Goal: Task Accomplishment & Management: Manage account settings

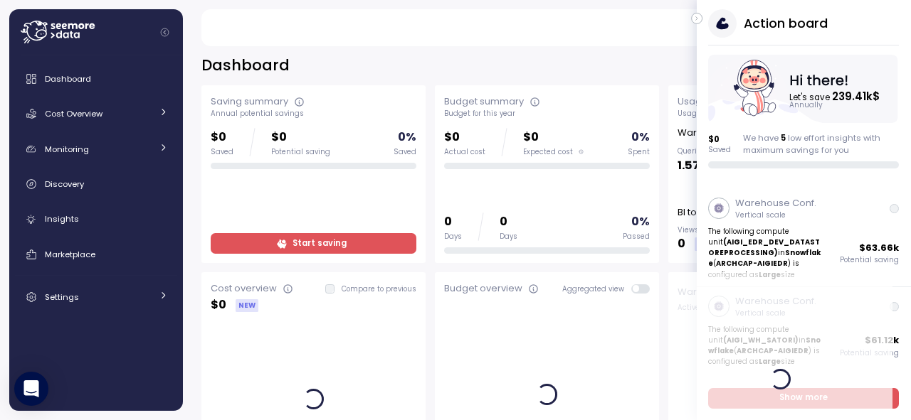
click at [697, 17] on icon "button" at bounding box center [697, 18] width 6 height 17
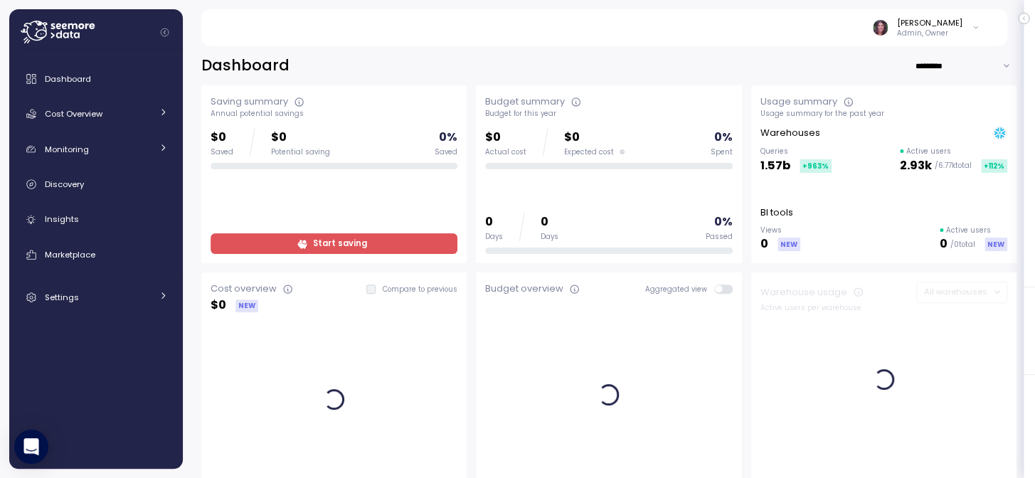
drag, startPoint x: 905, startPoint y: 0, endPoint x: 721, endPoint y: 39, distance: 187.7
click at [721, 39] on div "Elvire Lukov Admin, Owner" at bounding box center [604, 27] width 772 height 37
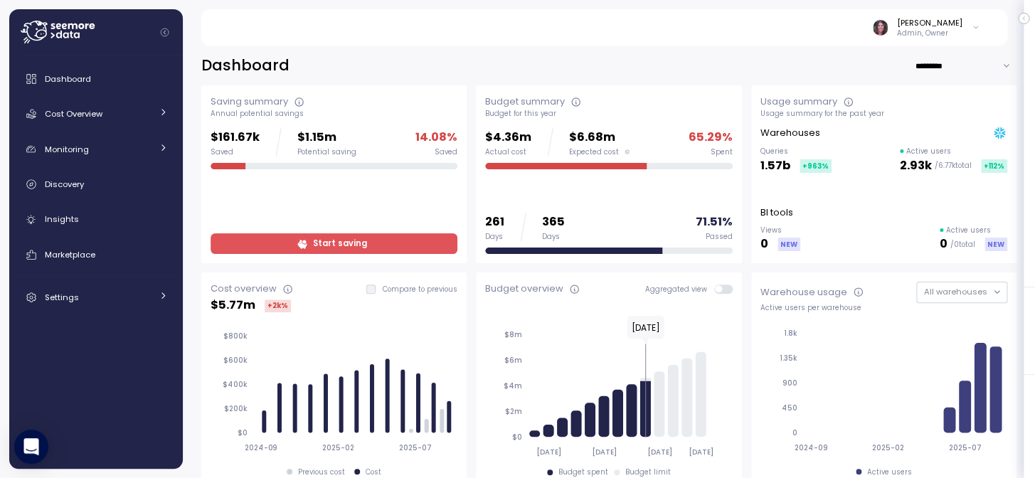
drag, startPoint x: 629, startPoint y: 7, endPoint x: 651, endPoint y: 31, distance: 32.7
click at [651, 31] on div "Elvire Lukov Admin, Owner" at bounding box center [604, 27] width 772 height 37
click at [57, 22] on icon at bounding box center [58, 32] width 74 height 23
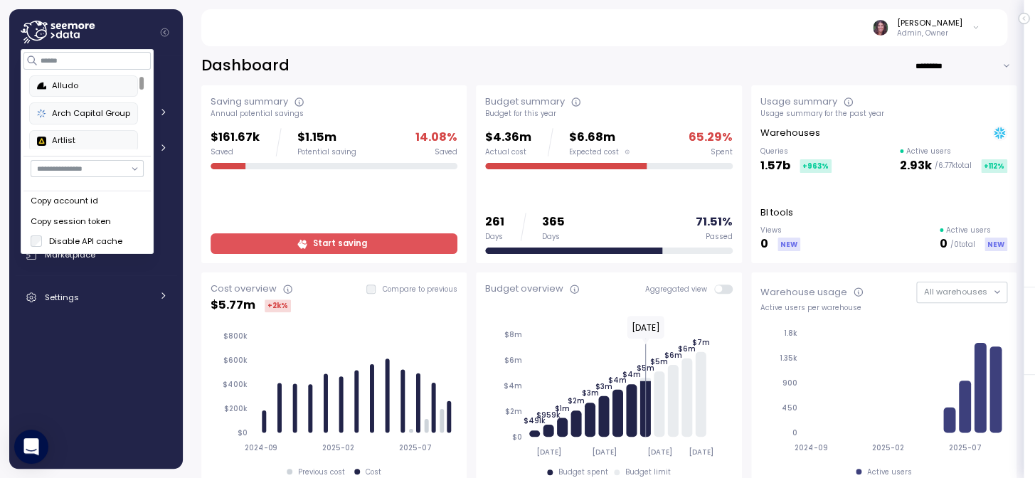
click at [90, 83] on div "Alludo" at bounding box center [83, 86] width 93 height 13
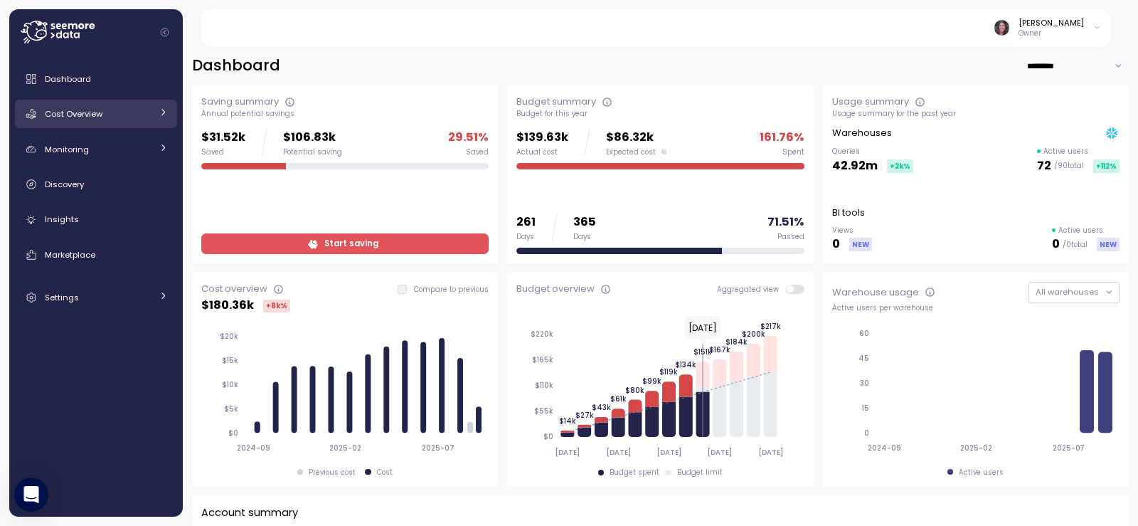
click at [154, 114] on link "Cost Overview" at bounding box center [96, 114] width 162 height 28
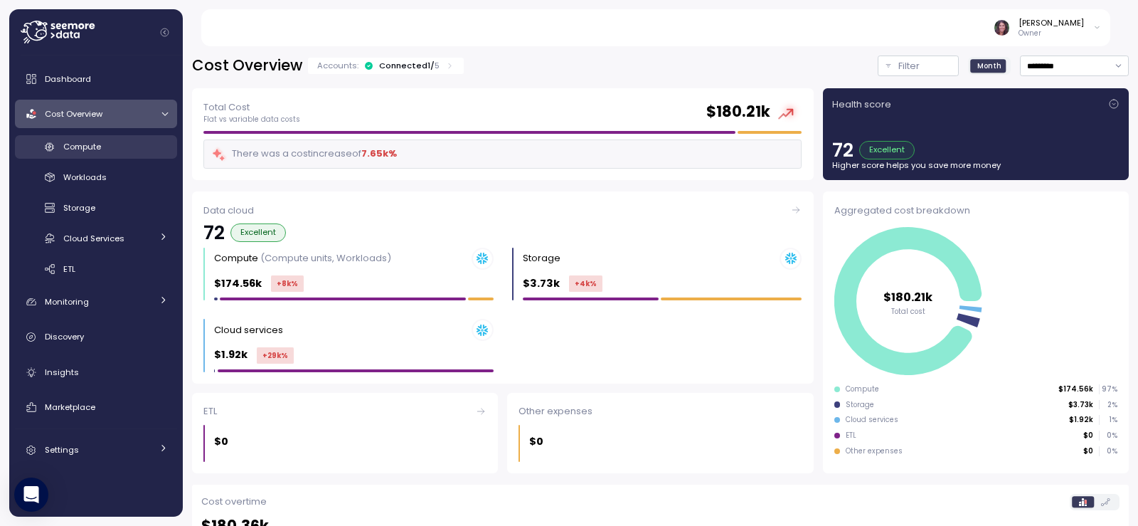
click at [124, 137] on link "Compute" at bounding box center [96, 146] width 162 height 23
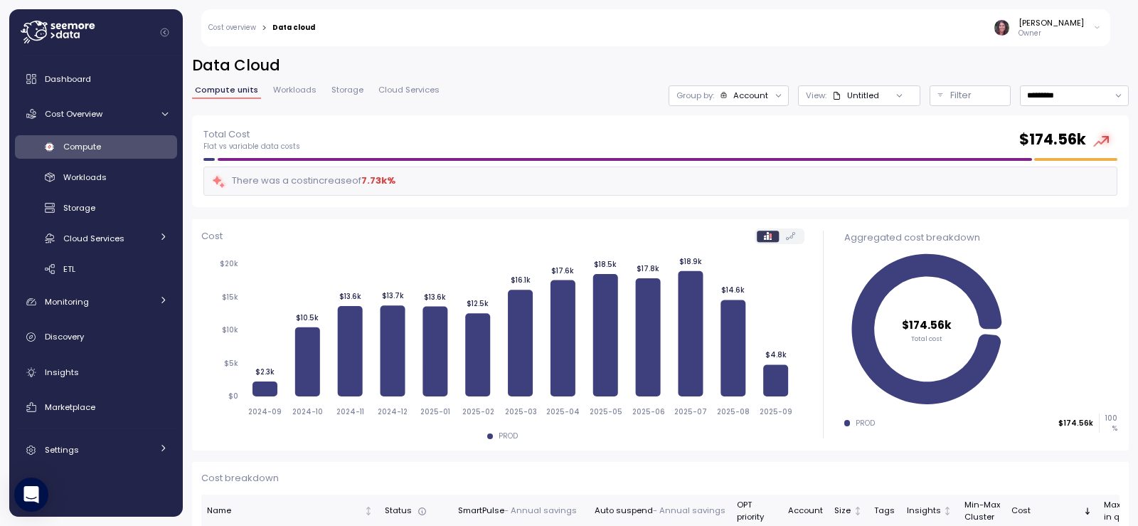
scroll to position [285, 0]
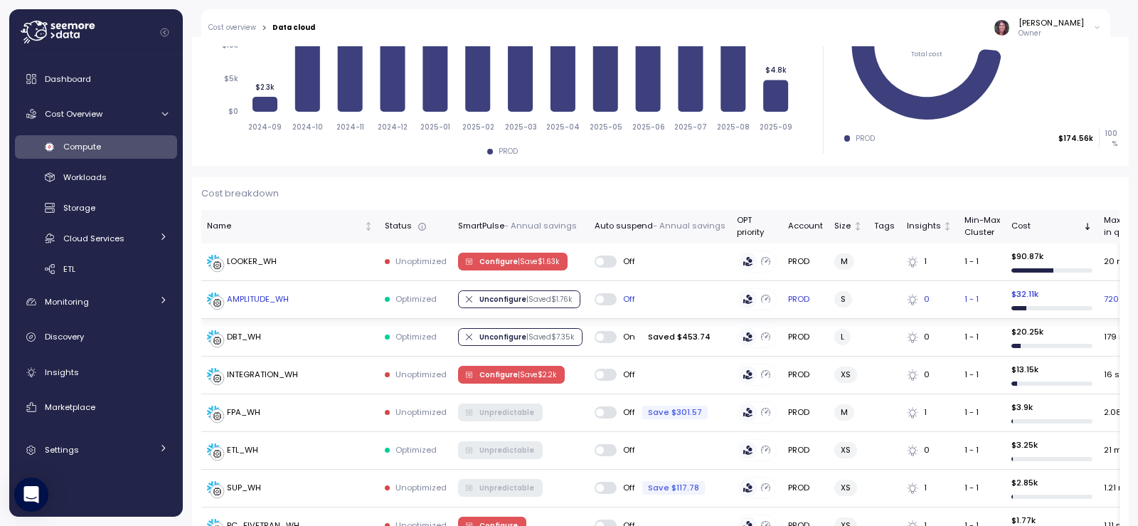
click at [261, 299] on div "AMPLITUDE_WH" at bounding box center [258, 299] width 62 height 13
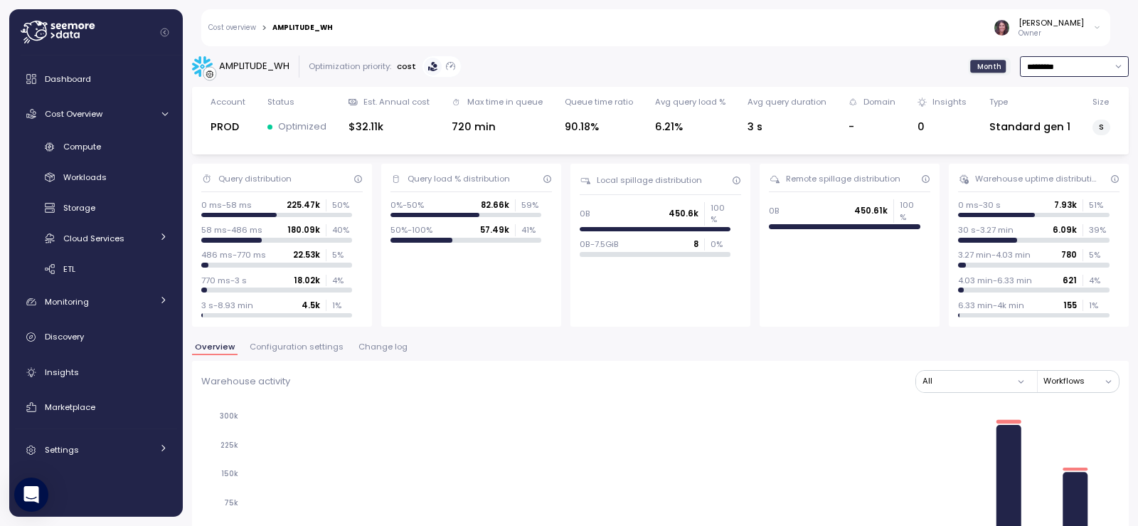
click at [1037, 67] on input "*********" at bounding box center [1074, 66] width 109 height 21
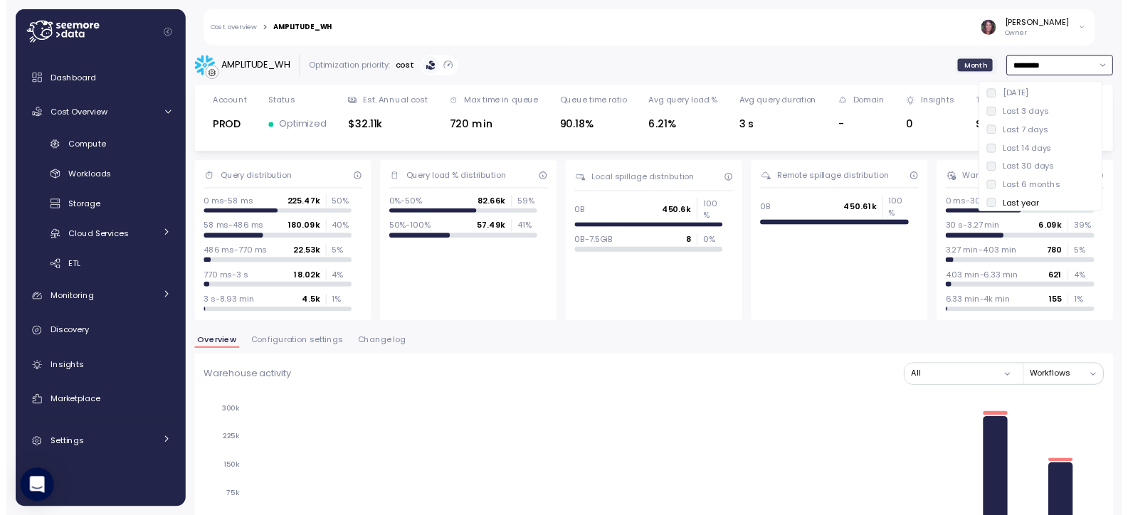
scroll to position [4, 0]
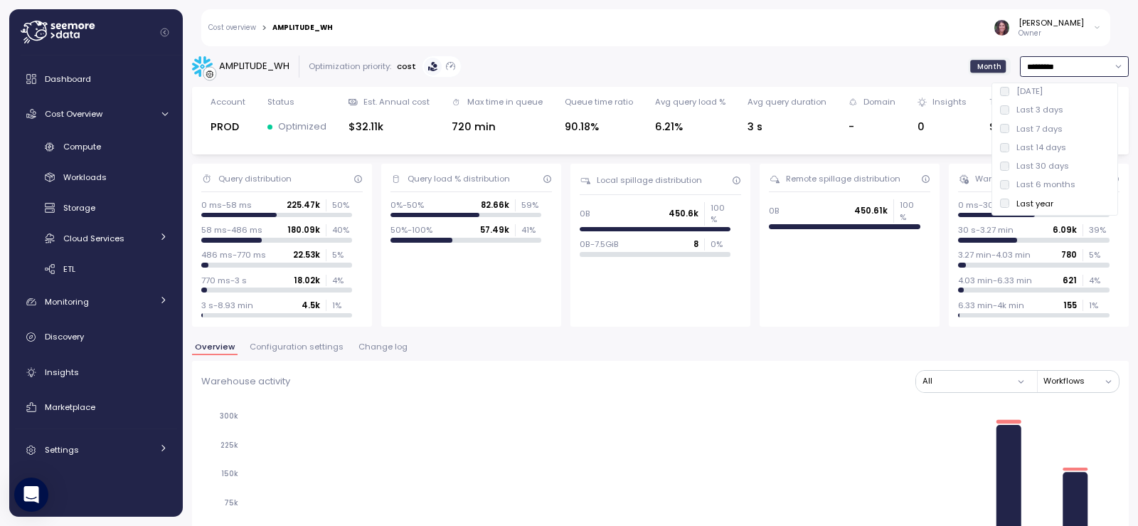
click at [1034, 150] on div "Last 14 days" at bounding box center [1042, 147] width 50 height 11
type input "**********"
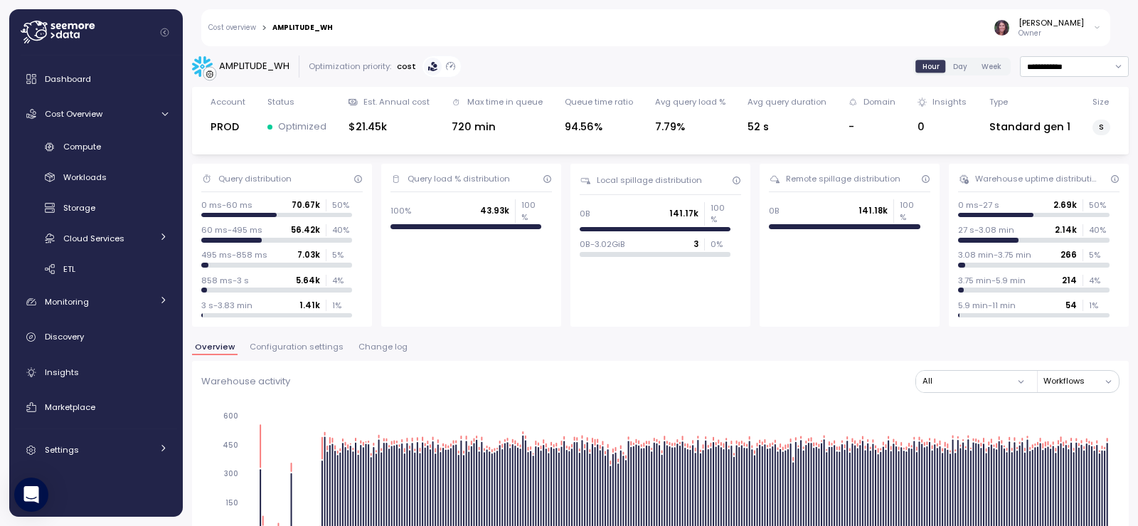
click at [255, 61] on div "AMPLITUDE_WH" at bounding box center [254, 66] width 70 height 14
click at [84, 111] on span "Cost Overview" at bounding box center [74, 113] width 58 height 11
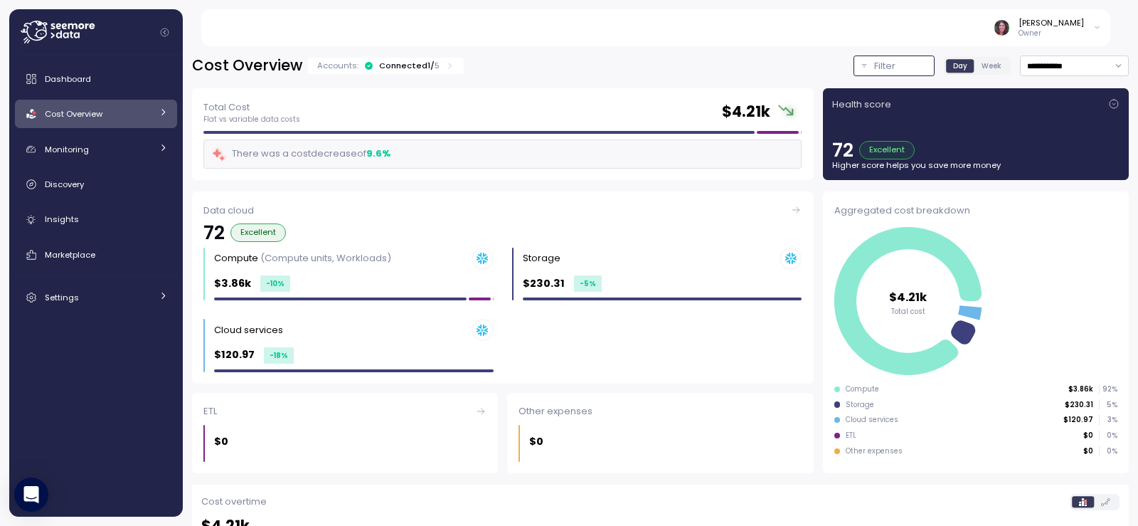
click at [854, 58] on button "Filter" at bounding box center [894, 65] width 81 height 21
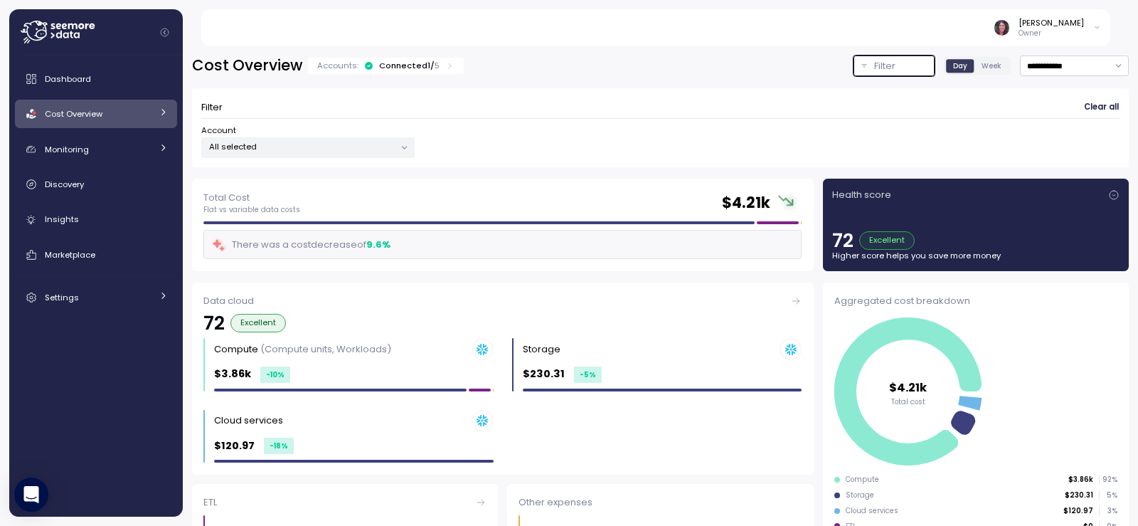
click at [367, 143] on p "All selected" at bounding box center [302, 146] width 186 height 11
click at [337, 226] on span "only" at bounding box center [329, 224] width 16 height 16
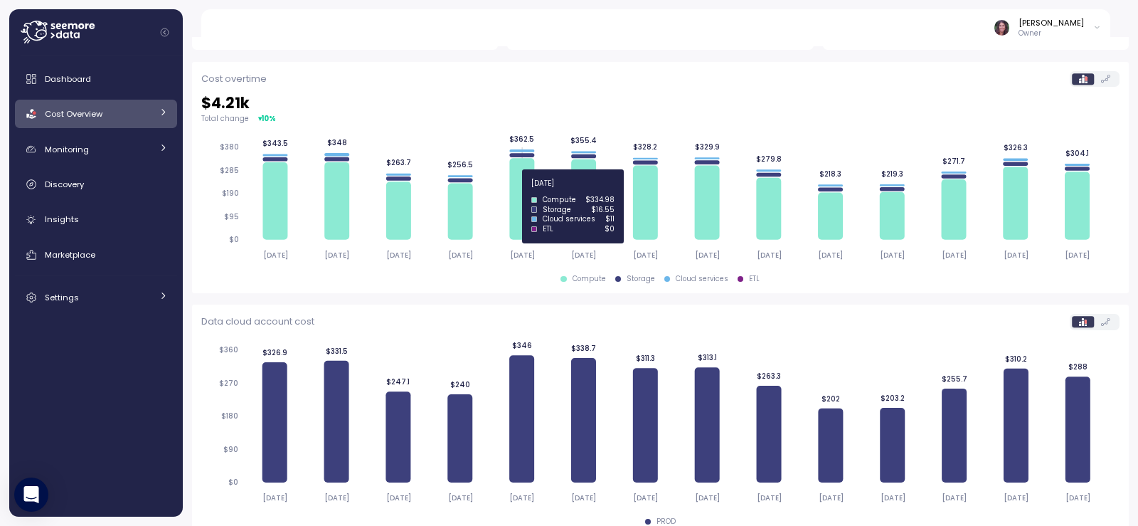
scroll to position [533, 0]
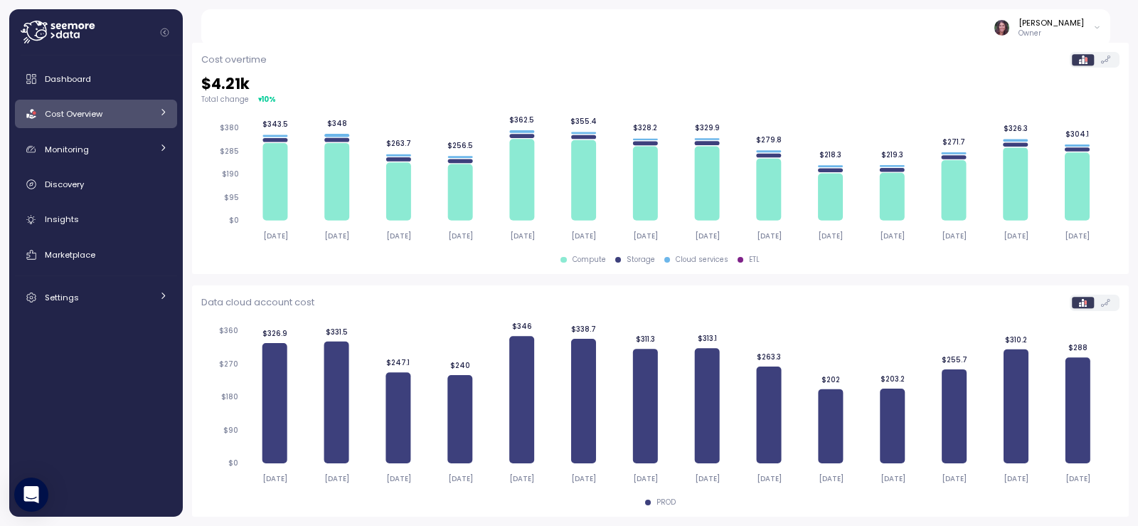
click at [160, 120] on div at bounding box center [163, 114] width 9 height 14
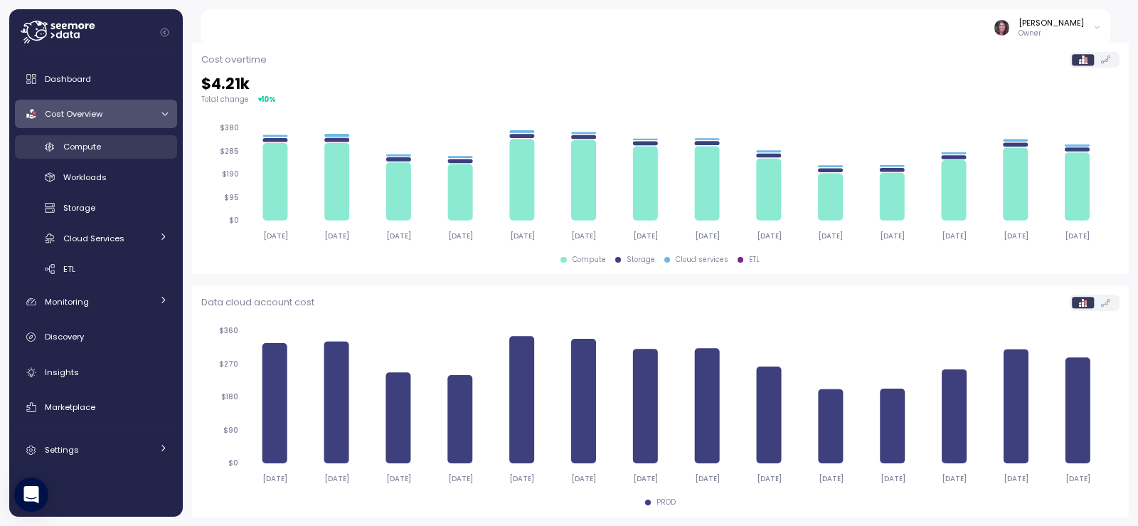
click at [119, 149] on div "Compute" at bounding box center [115, 146] width 105 height 14
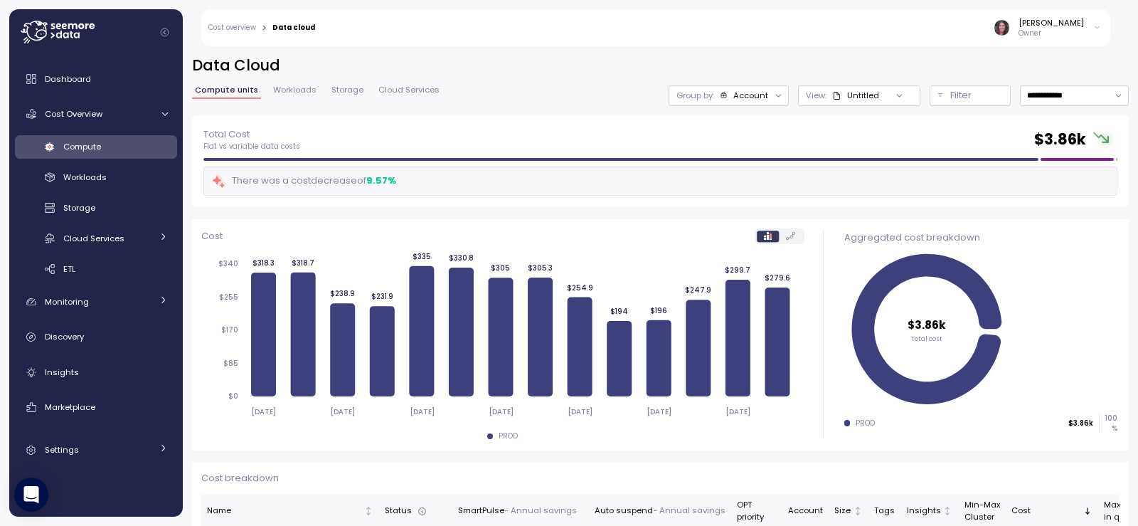
click at [734, 95] on div "Account" at bounding box center [751, 95] width 35 height 11
click at [736, 171] on p "Compute unit" at bounding box center [710, 174] width 56 height 11
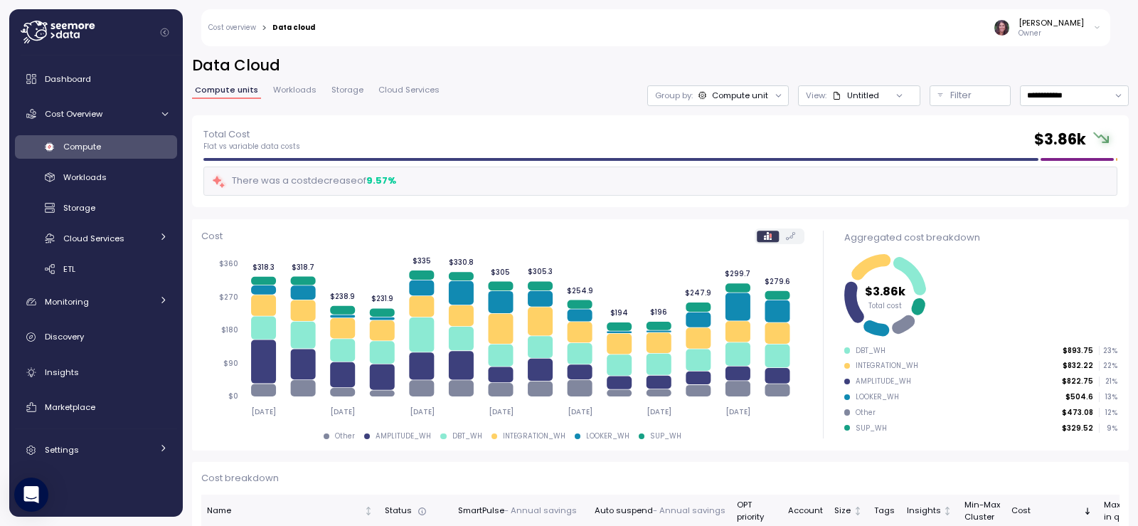
click at [847, 100] on div "Untitled" at bounding box center [863, 95] width 32 height 11
click at [718, 92] on div "Compute unit" at bounding box center [740, 95] width 56 height 11
click at [548, 105] on div "**********" at bounding box center [660, 95] width 937 height 21
click at [973, 99] on div "Filter" at bounding box center [977, 95] width 53 height 14
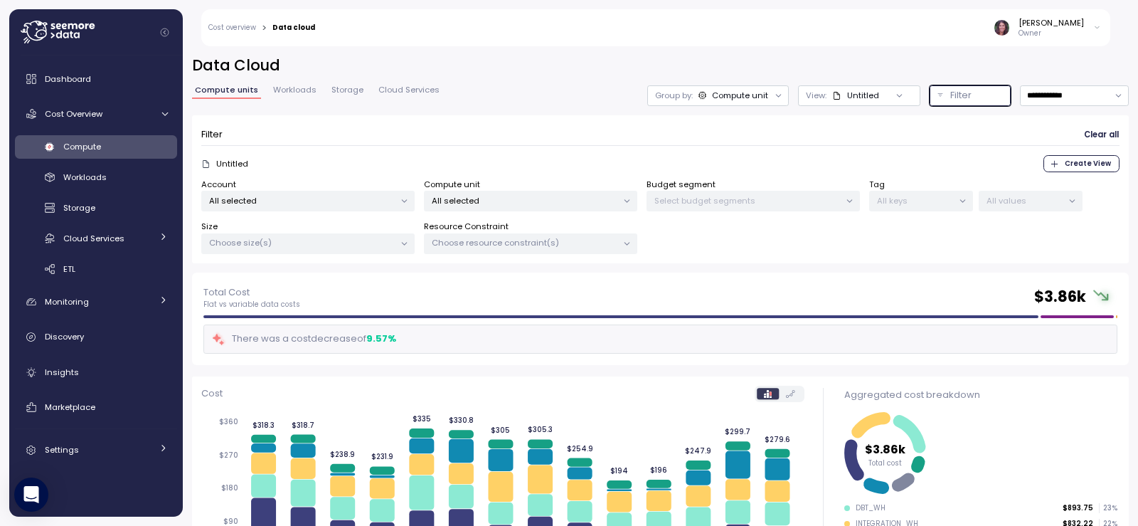
click at [471, 203] on p "All selected" at bounding box center [525, 200] width 186 height 11
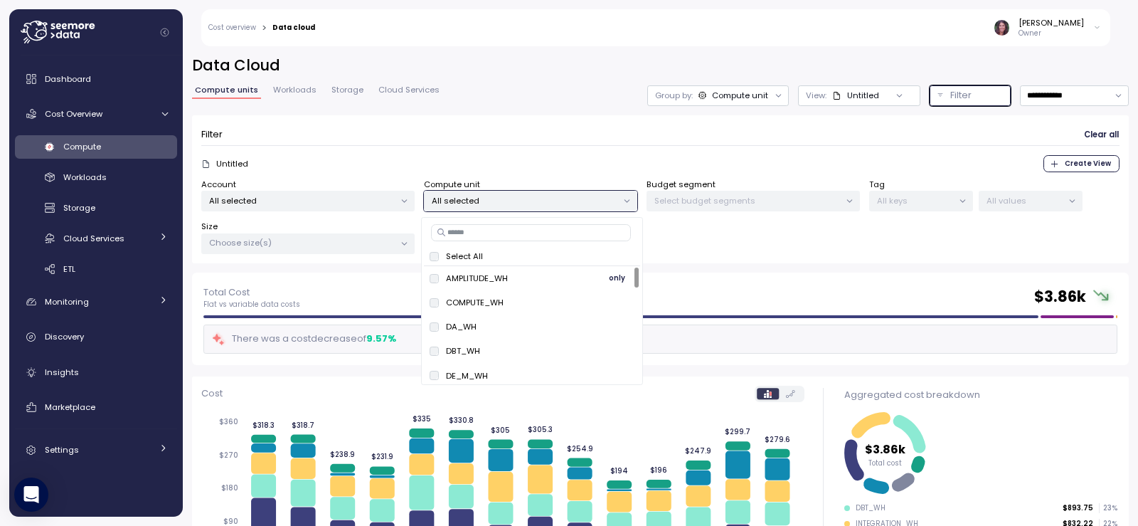
click at [620, 277] on span "only" at bounding box center [617, 278] width 16 height 16
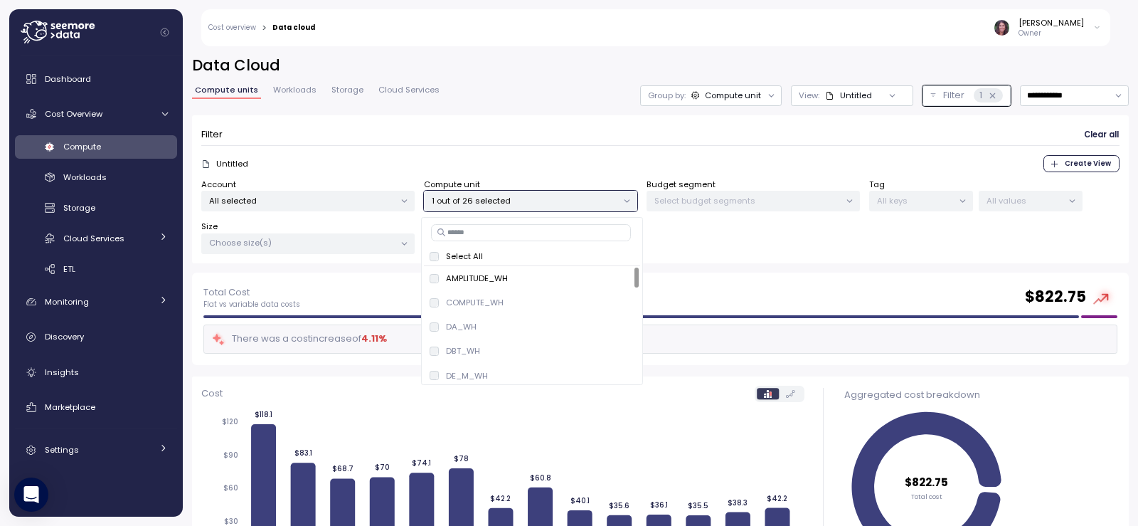
click at [487, 141] on div "Filter Clear all" at bounding box center [660, 135] width 918 height 21
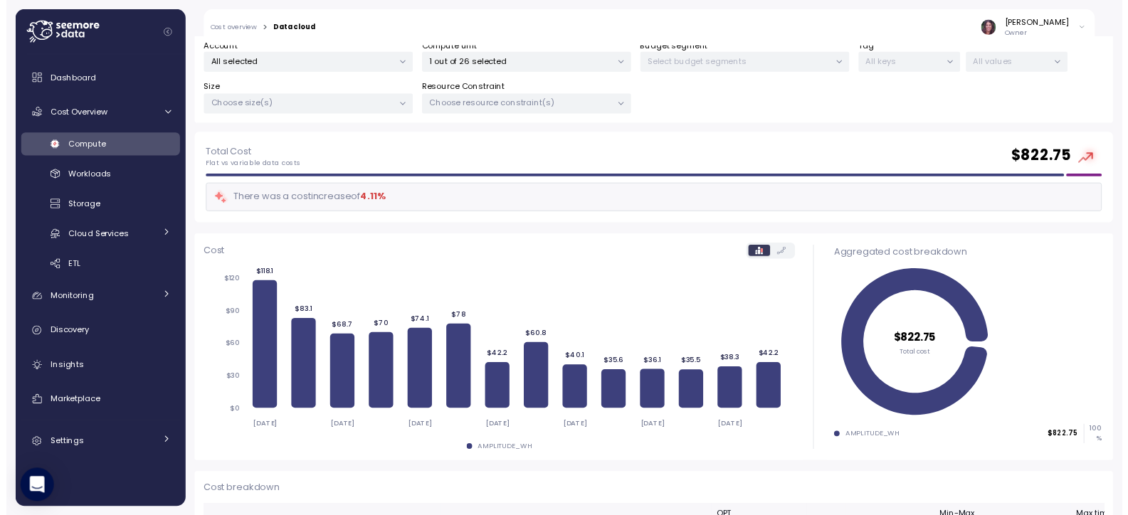
scroll to position [190, 0]
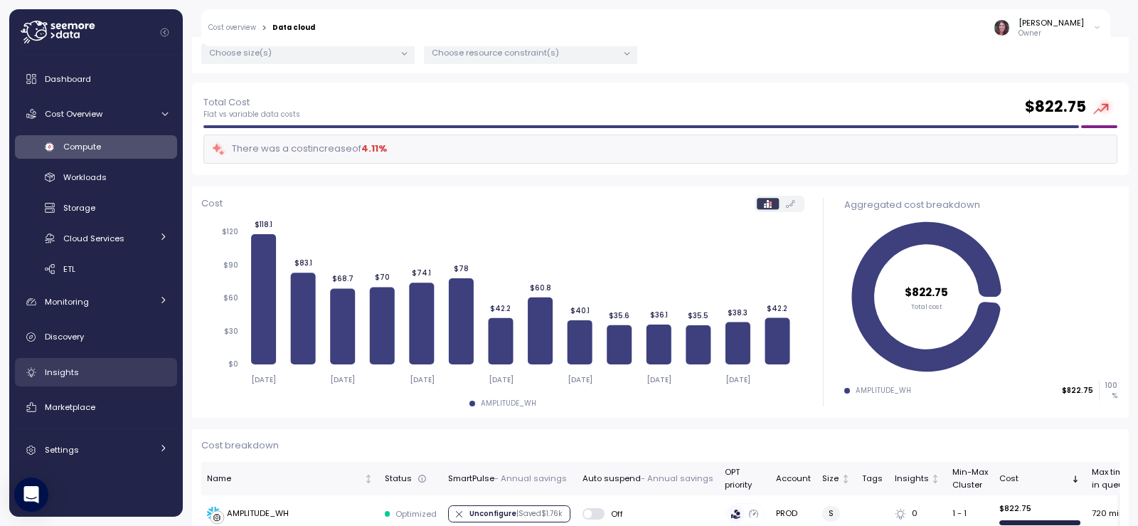
click at [91, 375] on div "Insights" at bounding box center [106, 372] width 123 height 14
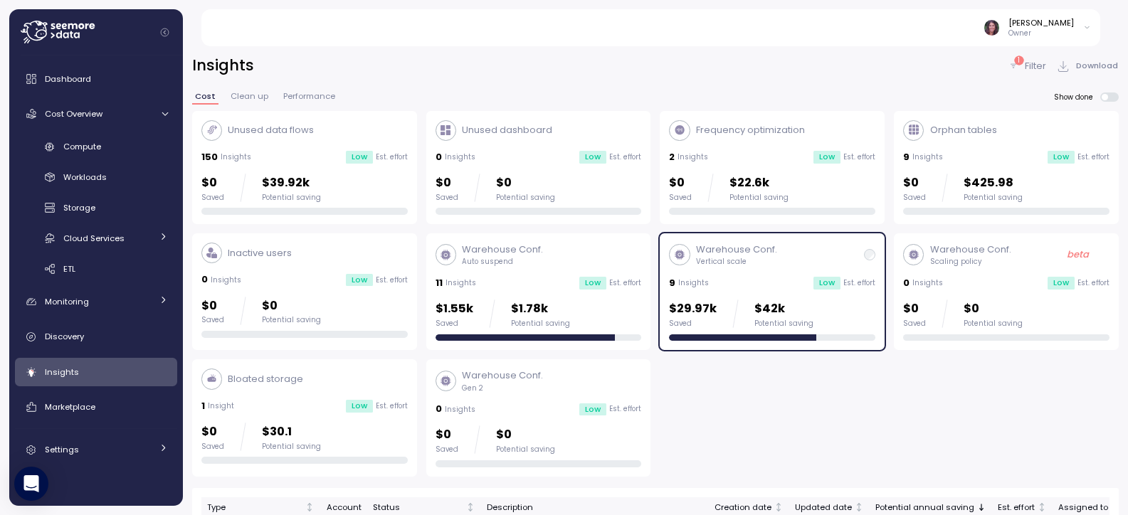
click at [1029, 70] on p "Filter" at bounding box center [1035, 66] width 21 height 14
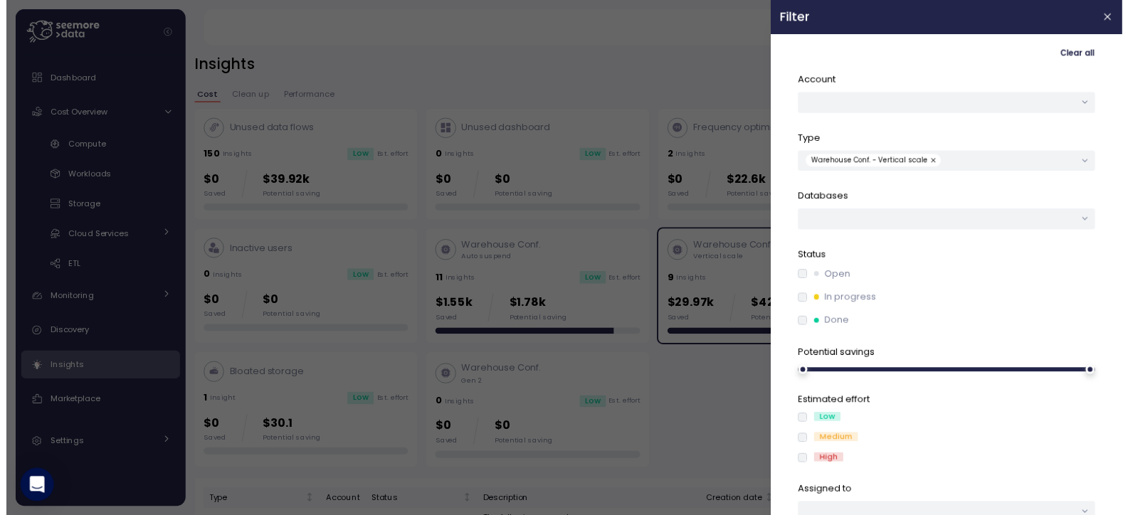
scroll to position [48, 0]
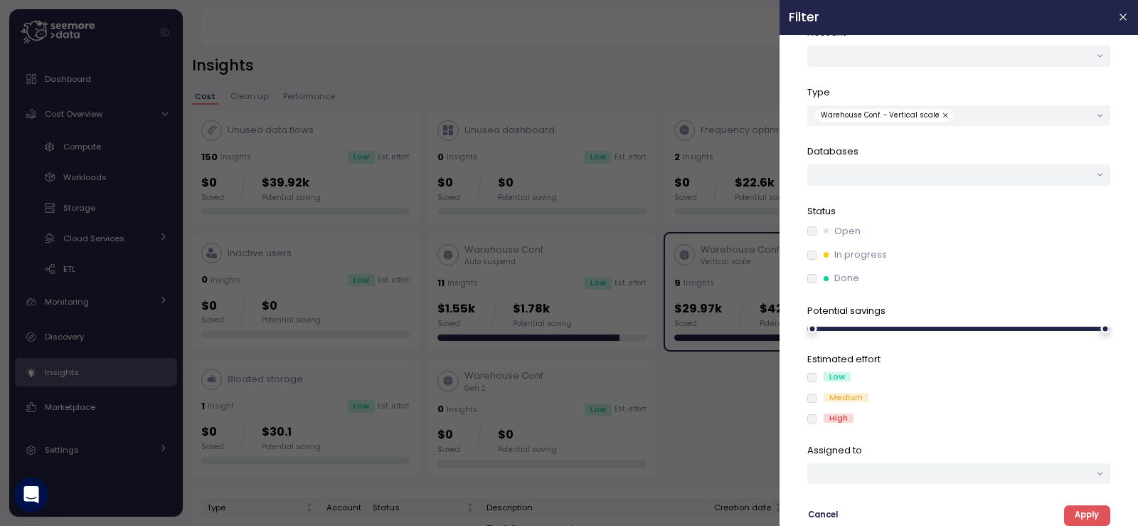
click at [1084, 514] on span "Apply" at bounding box center [1087, 515] width 24 height 19
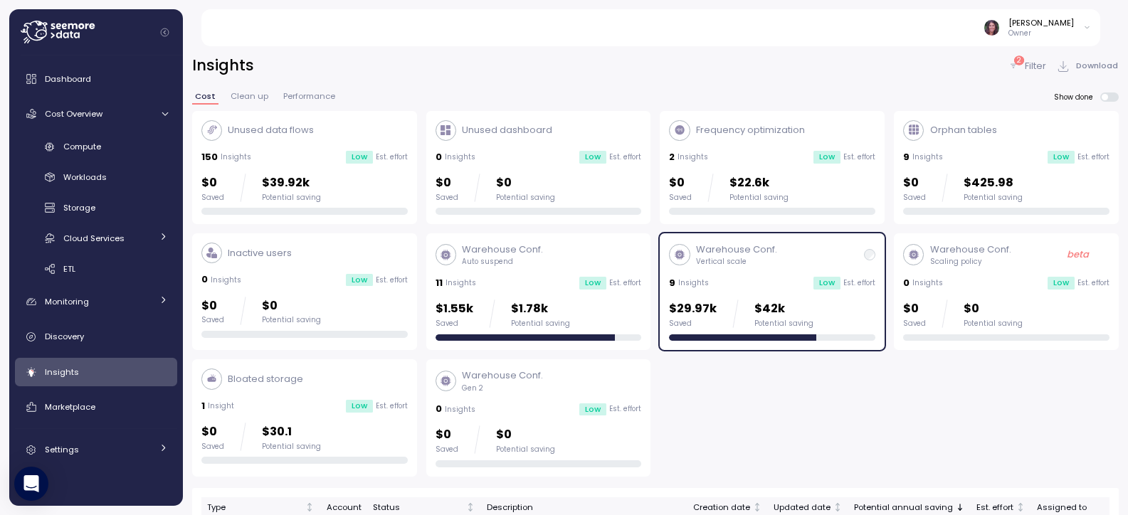
click at [1031, 62] on p "Filter" at bounding box center [1035, 66] width 21 height 14
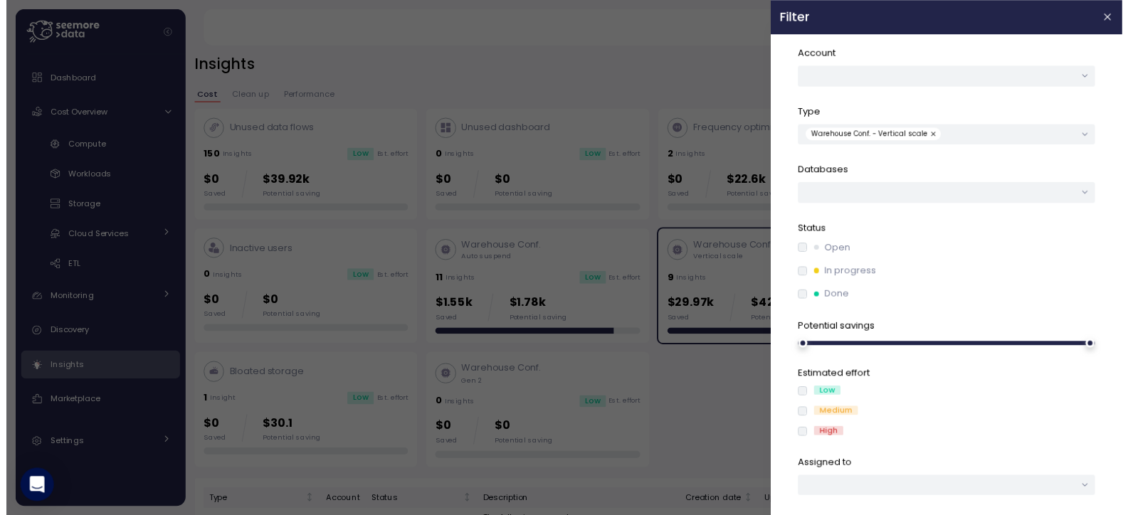
scroll to position [48, 0]
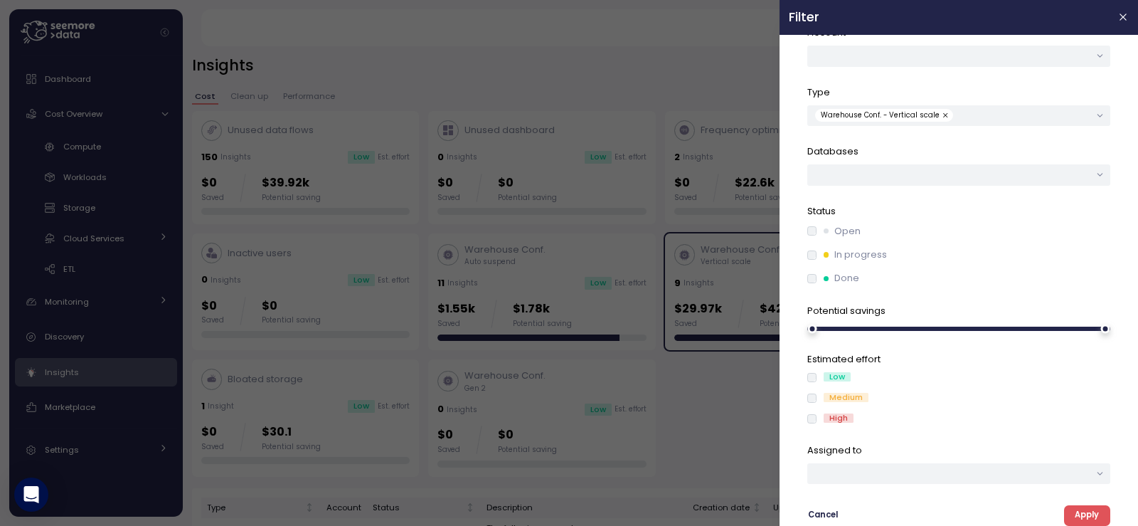
click at [1088, 515] on span "Apply" at bounding box center [1087, 515] width 24 height 19
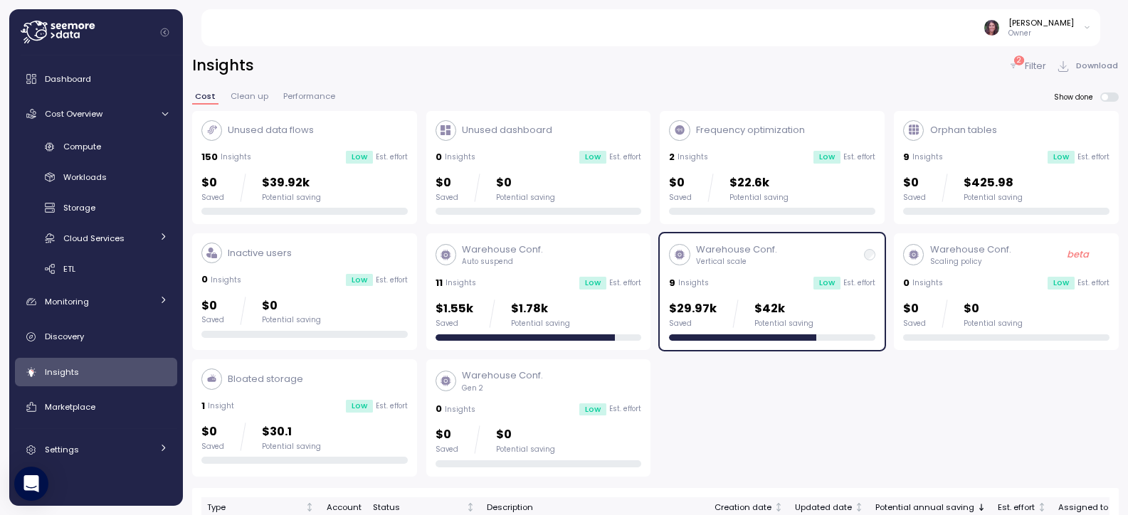
click at [272, 188] on p "$39.92k" at bounding box center [291, 183] width 59 height 19
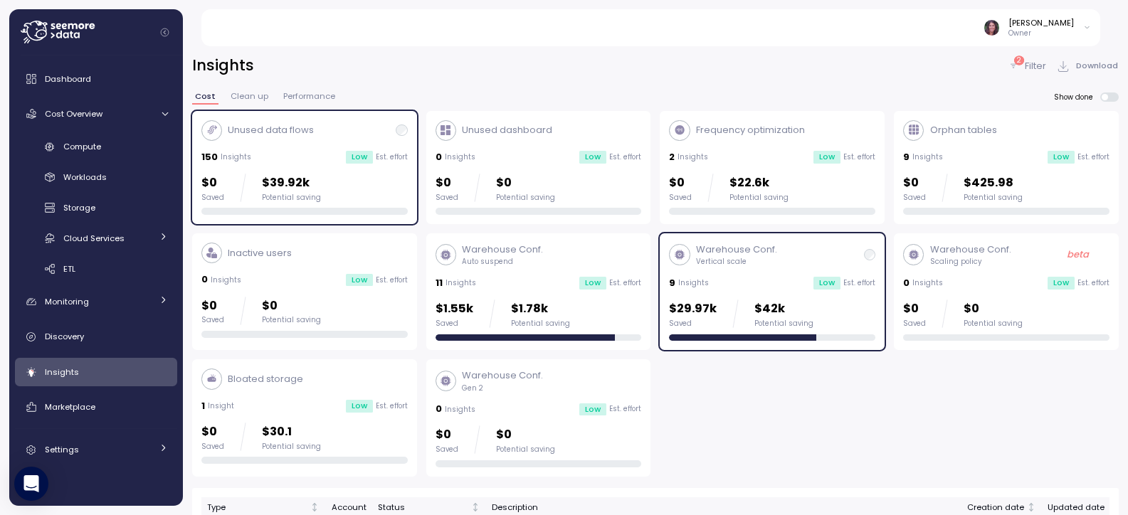
click at [754, 253] on p "Warehouse Conf." at bounding box center [736, 250] width 81 height 14
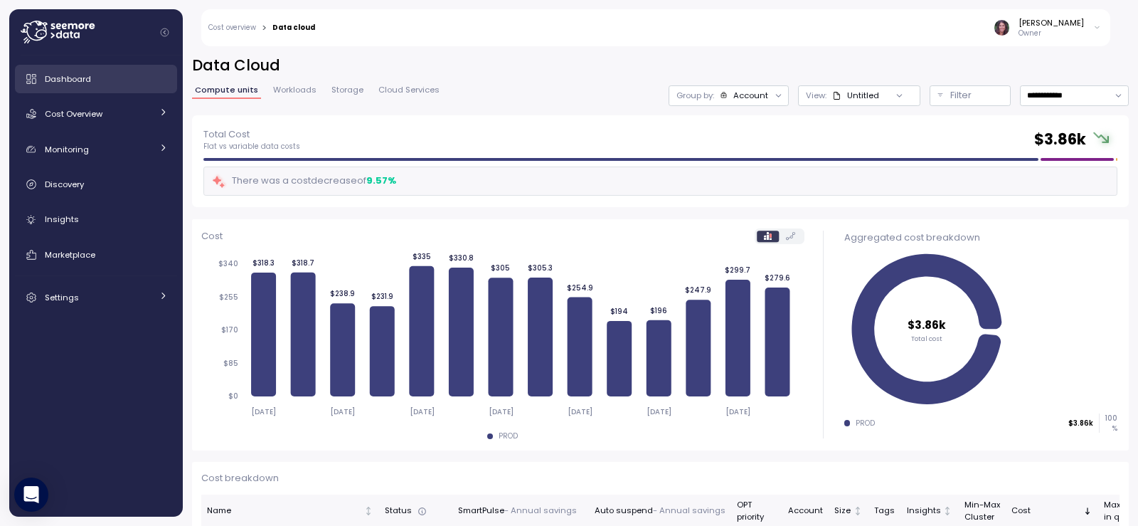
click at [115, 81] on div "Dashboard" at bounding box center [106, 79] width 123 height 14
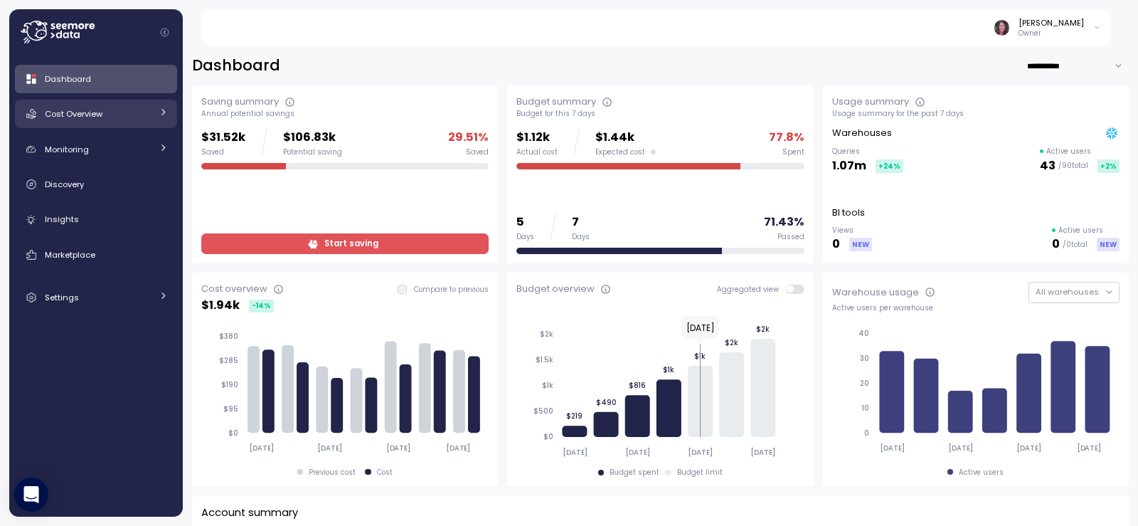
click at [121, 114] on div "Cost Overview" at bounding box center [98, 114] width 107 height 14
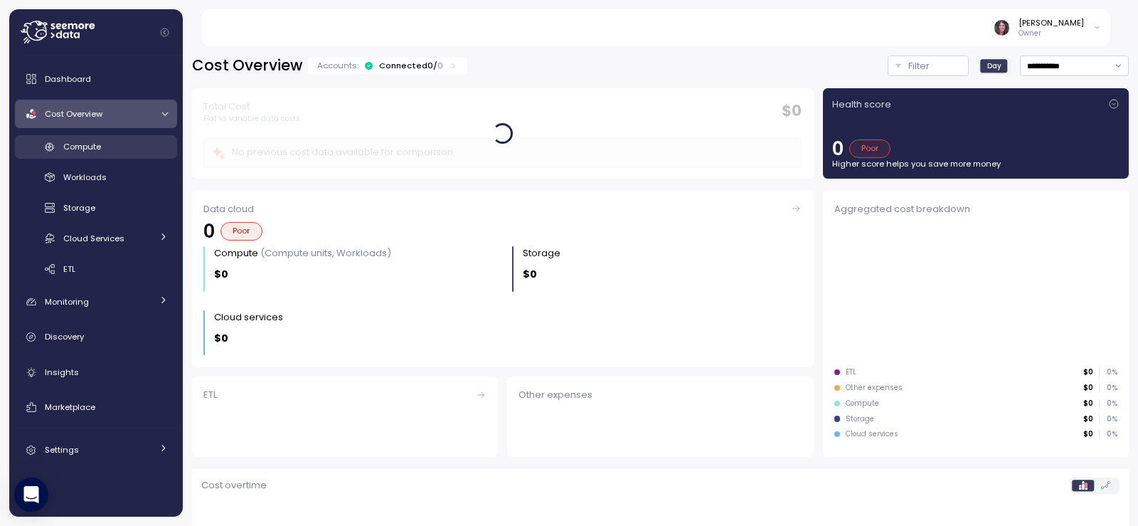
click at [109, 154] on link "Compute" at bounding box center [96, 146] width 162 height 23
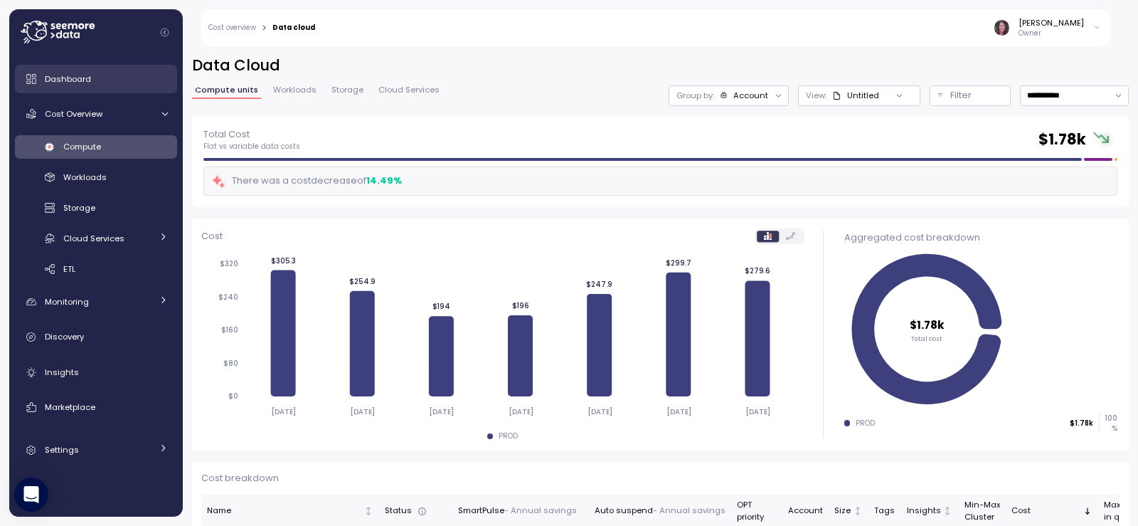
click at [73, 69] on link "Dashboard" at bounding box center [96, 79] width 162 height 28
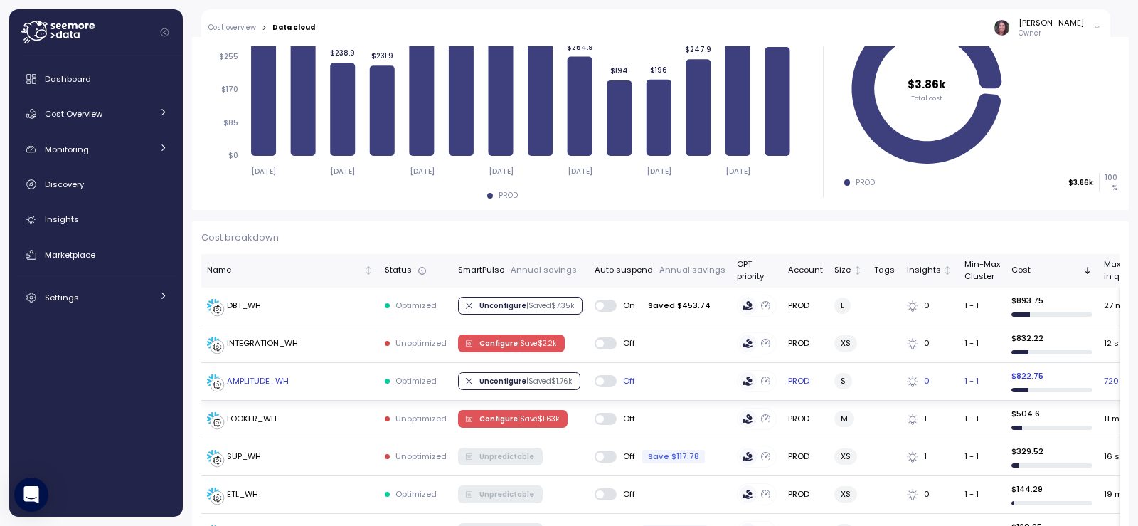
scroll to position [379, 0]
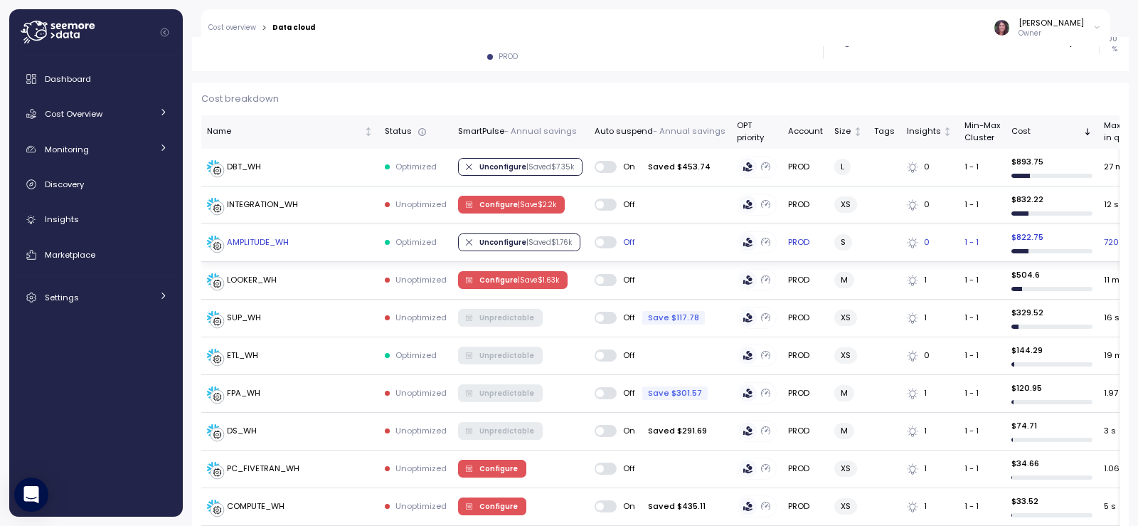
click at [268, 241] on div "AMPLITUDE_WH" at bounding box center [258, 242] width 62 height 13
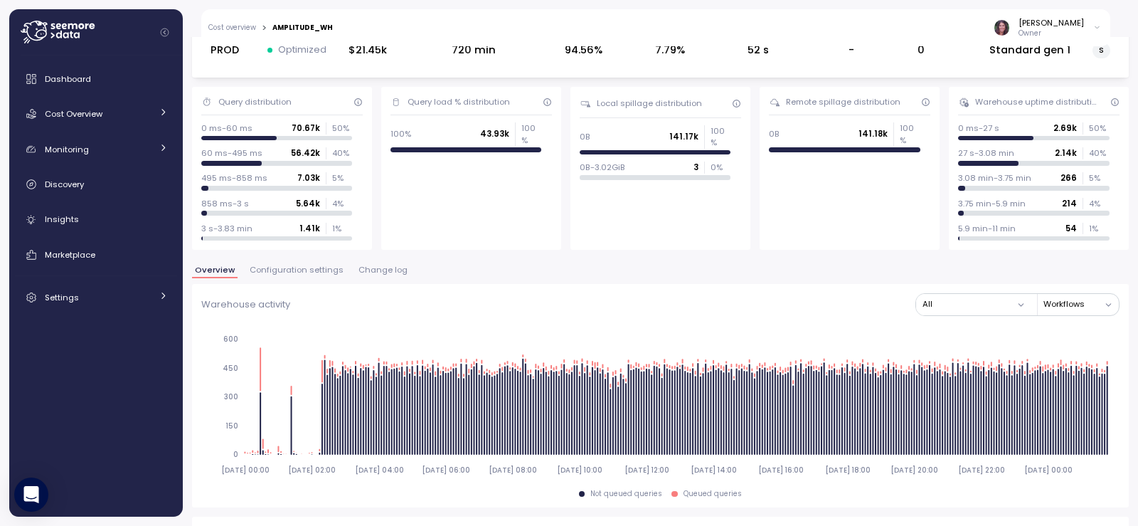
scroll to position [1, 0]
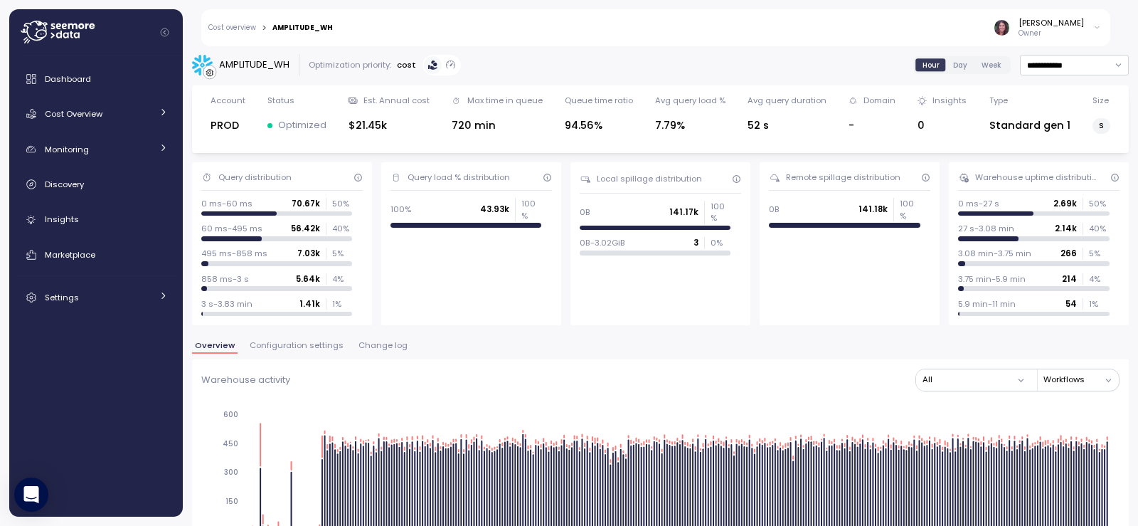
click at [380, 348] on span "Change log" at bounding box center [383, 346] width 49 height 8
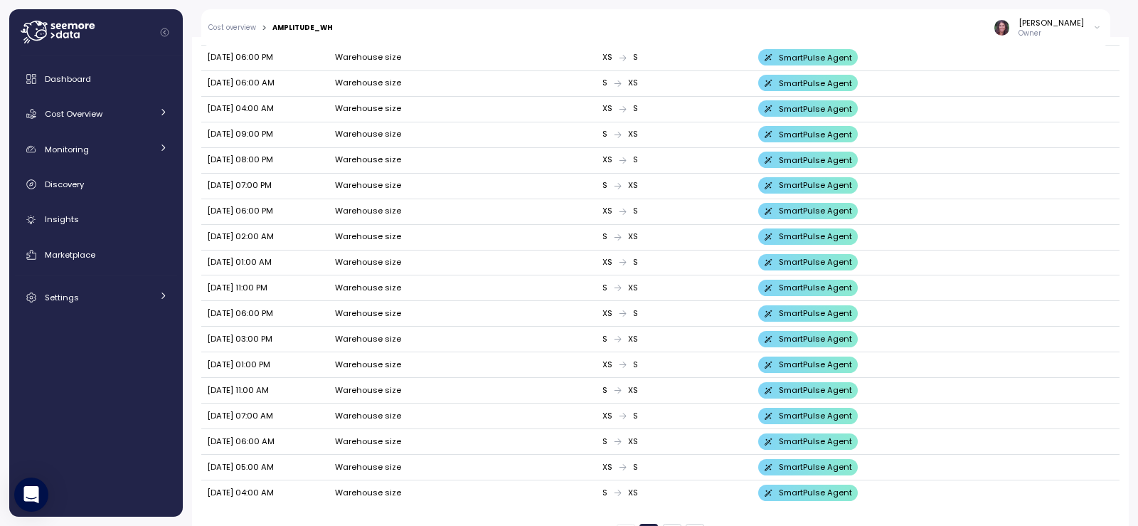
scroll to position [462, 0]
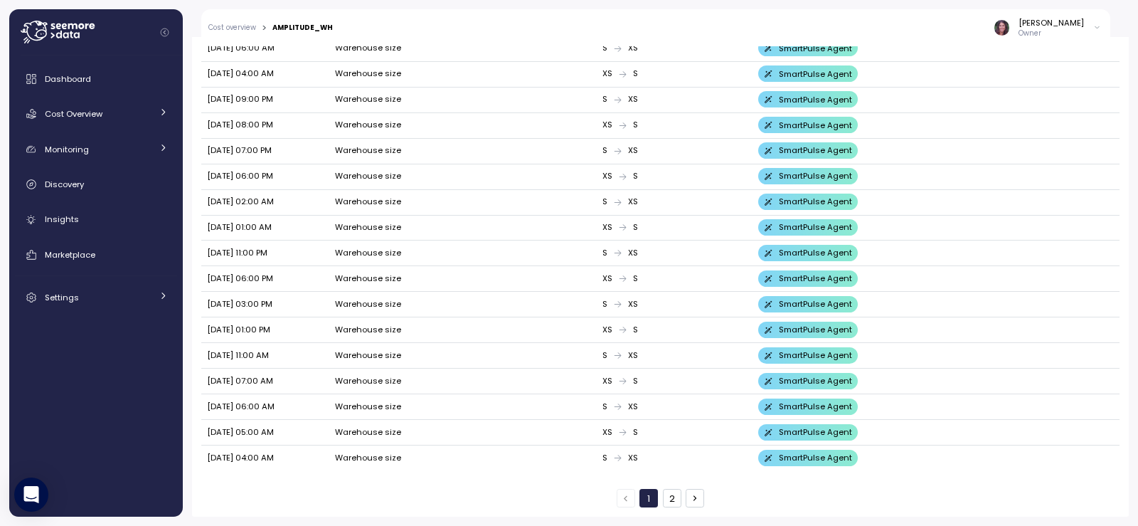
click at [663, 498] on button "2" at bounding box center [672, 498] width 18 height 18
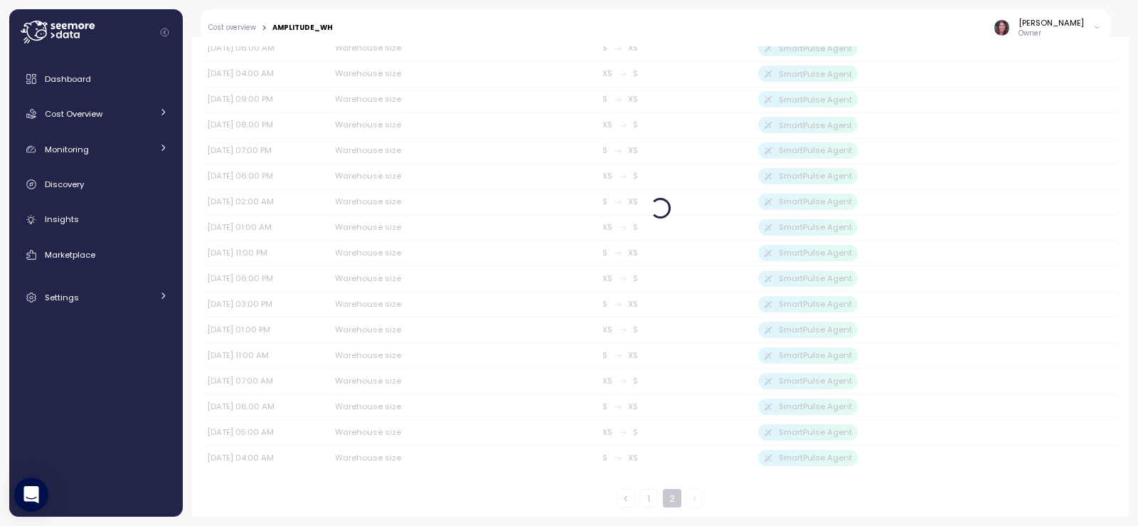
scroll to position [181, 0]
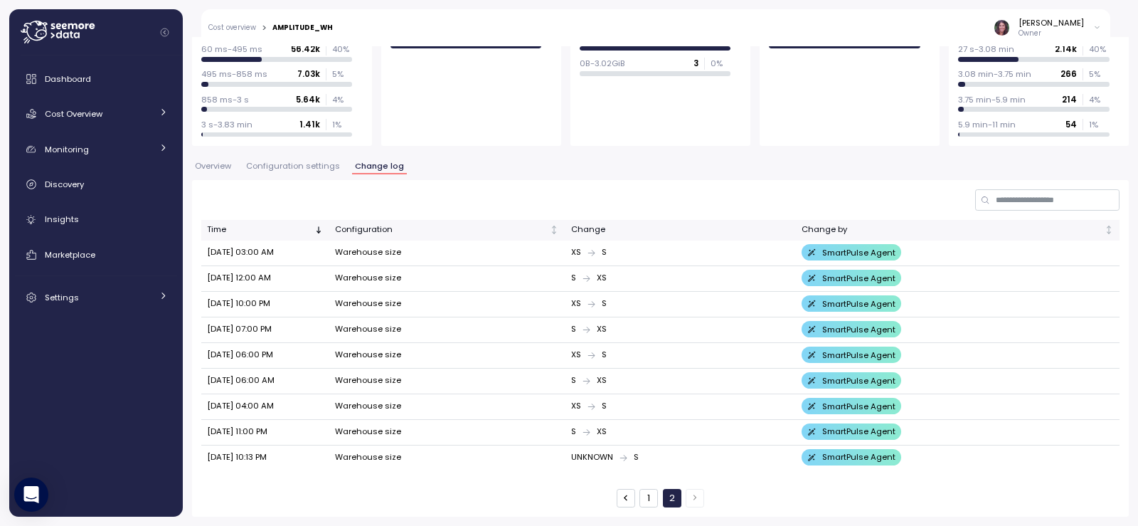
drag, startPoint x: 205, startPoint y: 453, endPoint x: 294, endPoint y: 460, distance: 89.2
click at [294, 460] on td "[DATE] 10:13 PM" at bounding box center [265, 457] width 128 height 25
click at [218, 438] on td "[DATE] 11:00 PM" at bounding box center [265, 433] width 128 height 26
drag, startPoint x: 206, startPoint y: 433, endPoint x: 311, endPoint y: 442, distance: 104.9
click at [311, 442] on td "[DATE] 11:00 PM" at bounding box center [265, 433] width 128 height 26
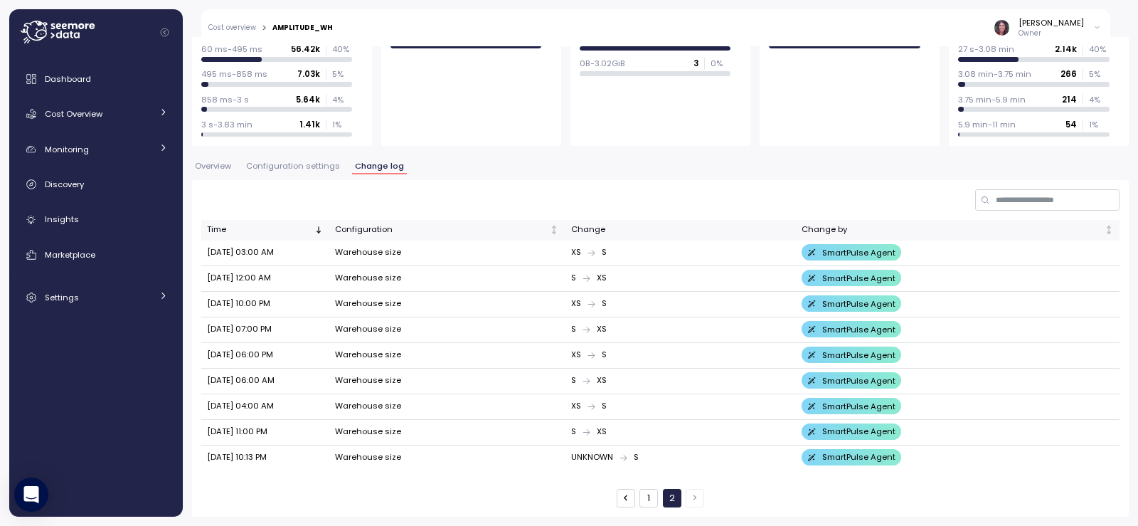
click at [260, 435] on td "[DATE] 11:00 PM" at bounding box center [265, 433] width 128 height 26
drag, startPoint x: 199, startPoint y: 429, endPoint x: 314, endPoint y: 435, distance: 115.4
click at [302, 437] on div "Time Configuration Change Change by [DATE] 03:00 AM Warehouse size XS S SmartPu…" at bounding box center [660, 348] width 937 height 336
click at [317, 435] on td "[DATE] 11:00 PM" at bounding box center [265, 433] width 128 height 26
click at [647, 498] on button "1" at bounding box center [649, 498] width 18 height 18
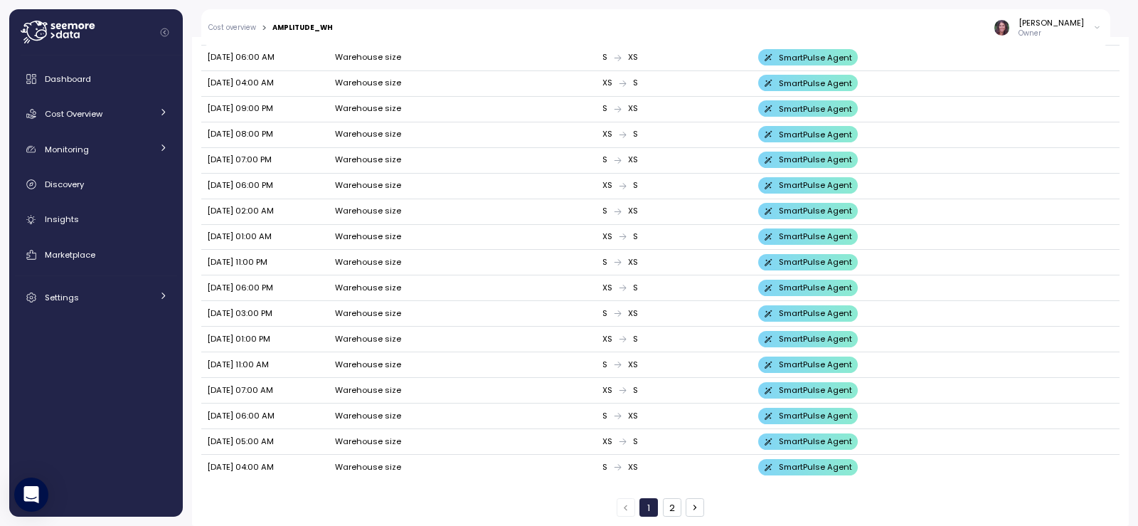
scroll to position [462, 0]
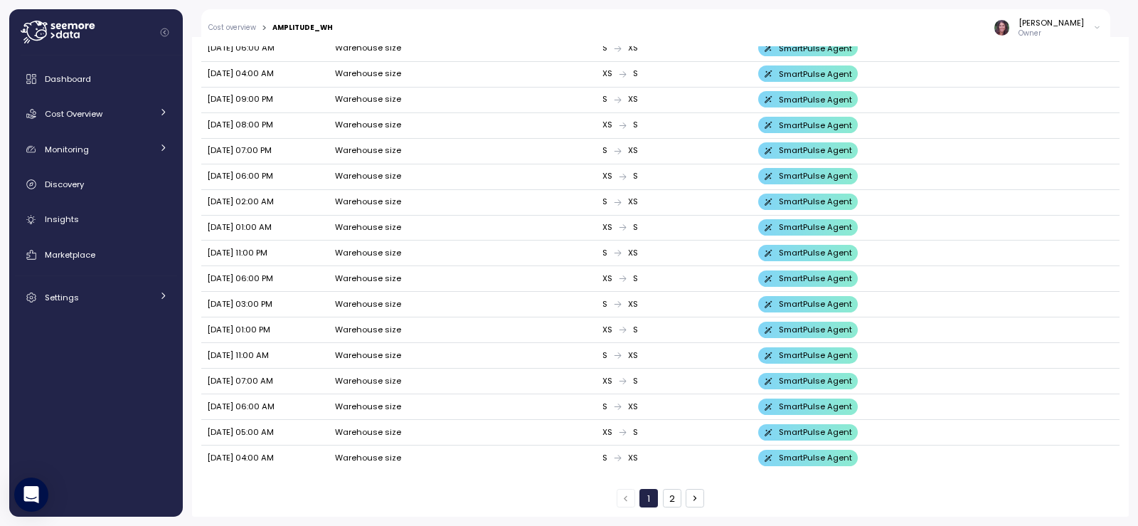
click at [667, 499] on button "2" at bounding box center [672, 498] width 18 height 18
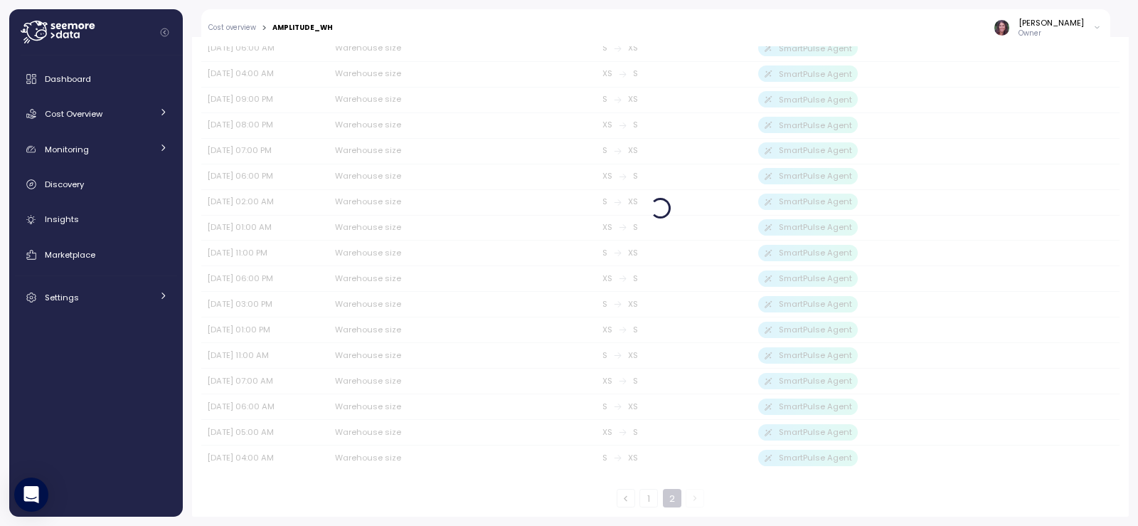
scroll to position [181, 0]
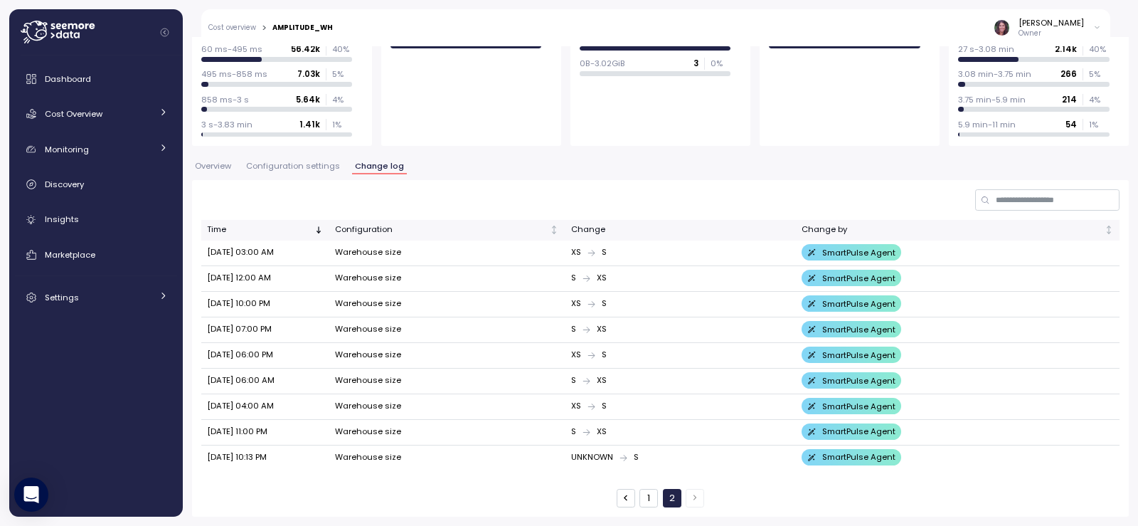
click at [647, 497] on button "1" at bounding box center [649, 498] width 18 height 18
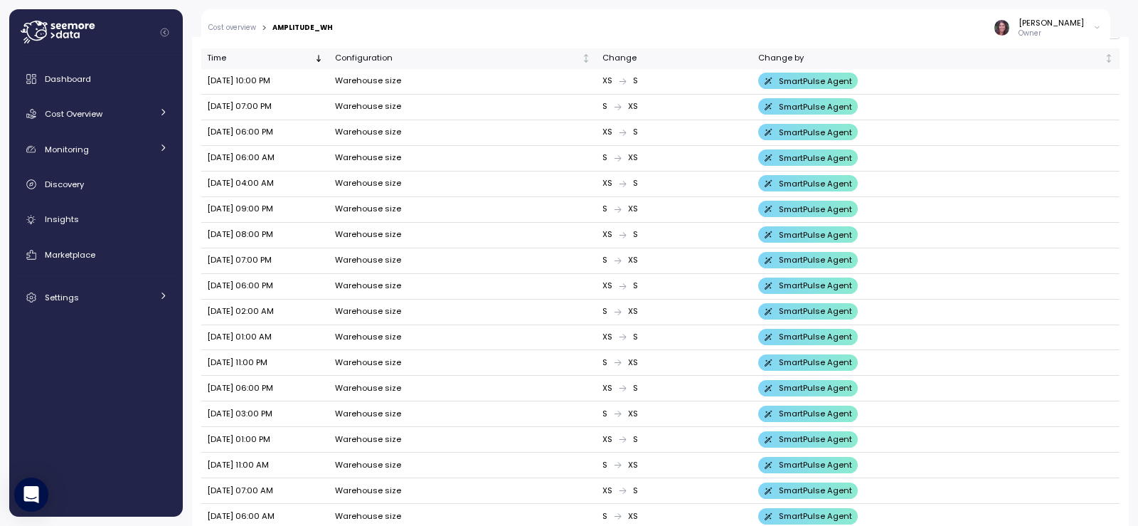
scroll to position [462, 0]
